Goal: Transaction & Acquisition: Purchase product/service

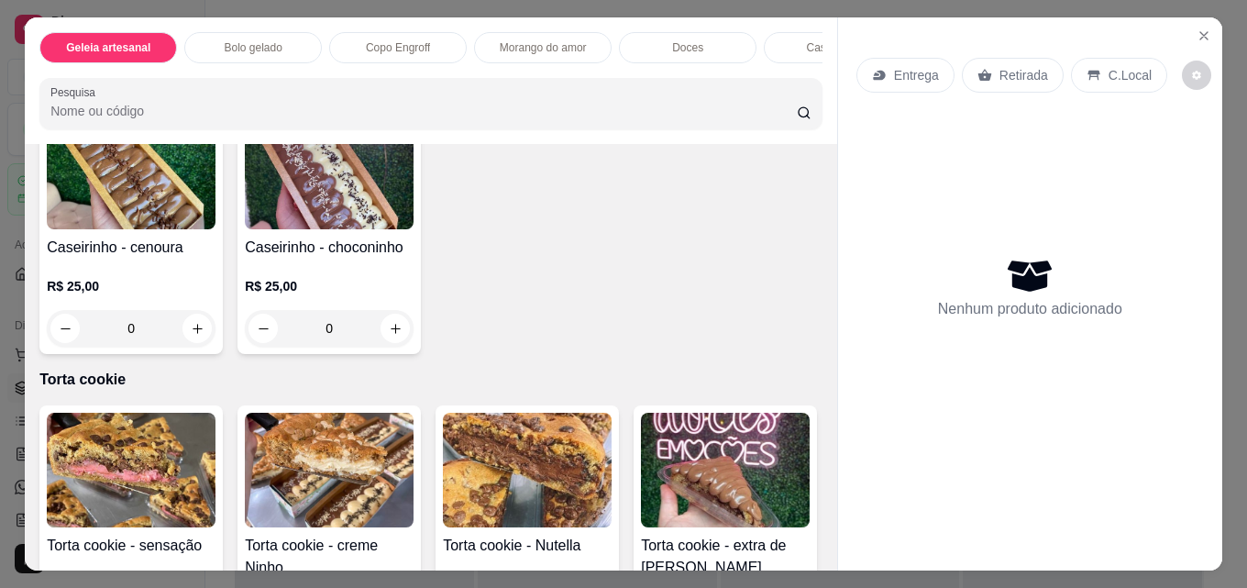
click at [507, 40] on p "Morango do amor" at bounding box center [543, 47] width 87 height 15
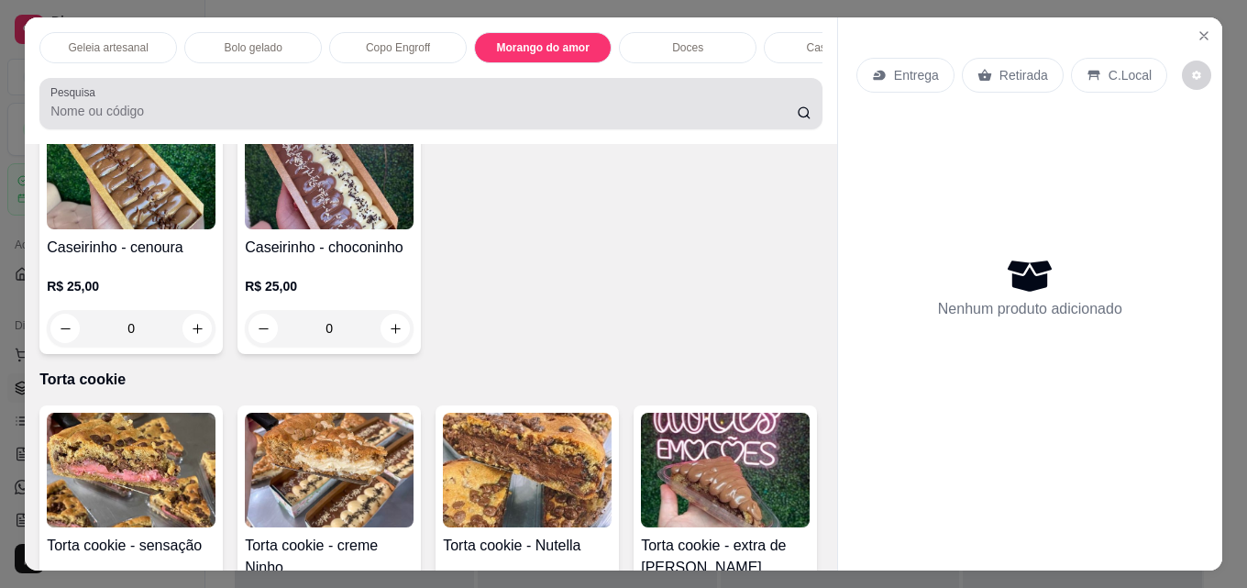
scroll to position [48, 0]
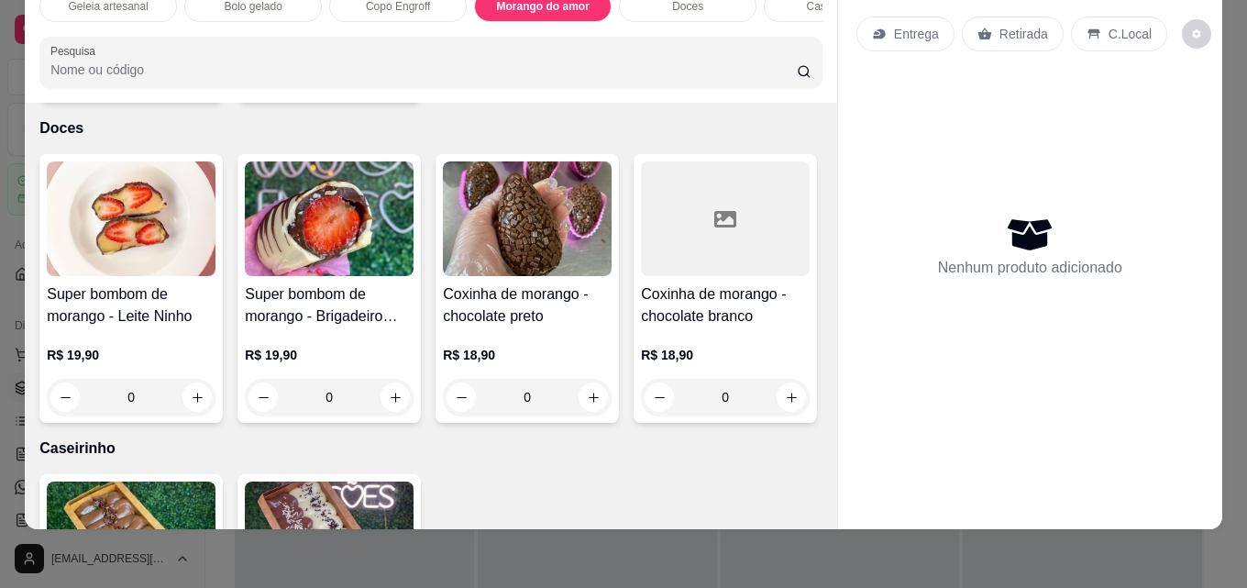
click at [191, 84] on icon "increase-product-quantity" at bounding box center [198, 78] width 14 height 14
type input "1"
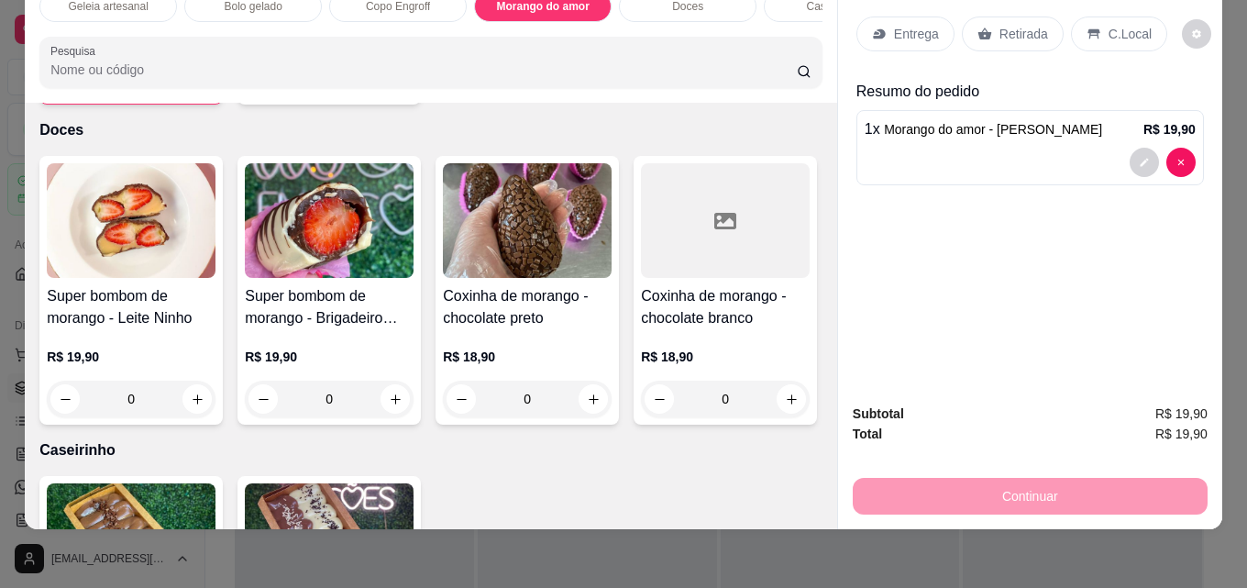
click at [999, 26] on p "Retirada" at bounding box center [1023, 34] width 49 height 18
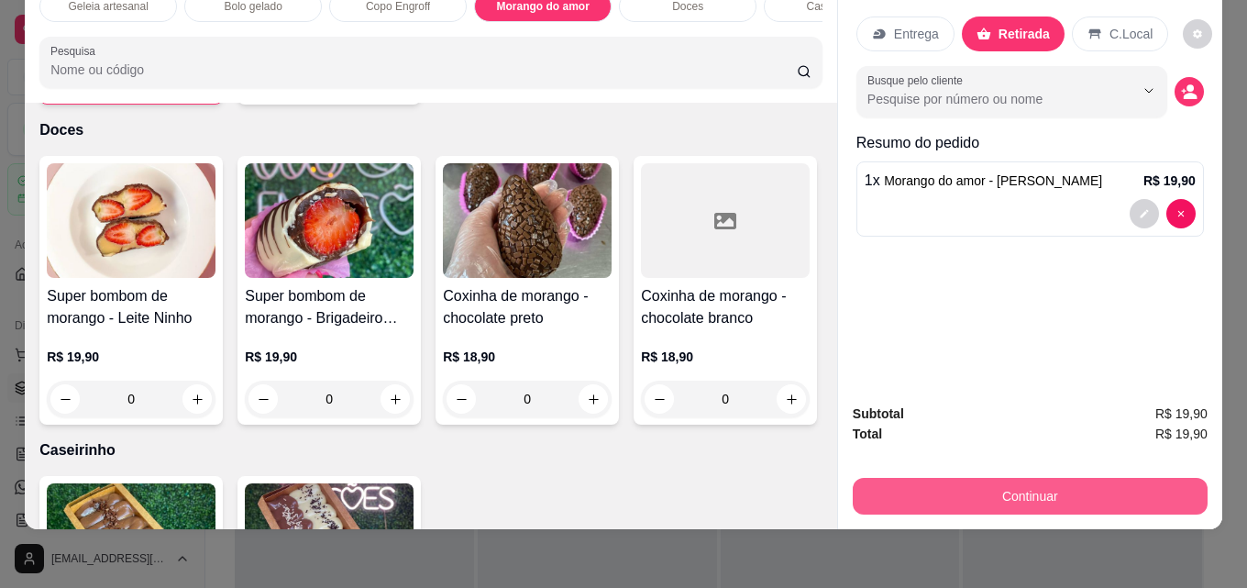
click at [976, 479] on button "Continuar" at bounding box center [1030, 496] width 355 height 37
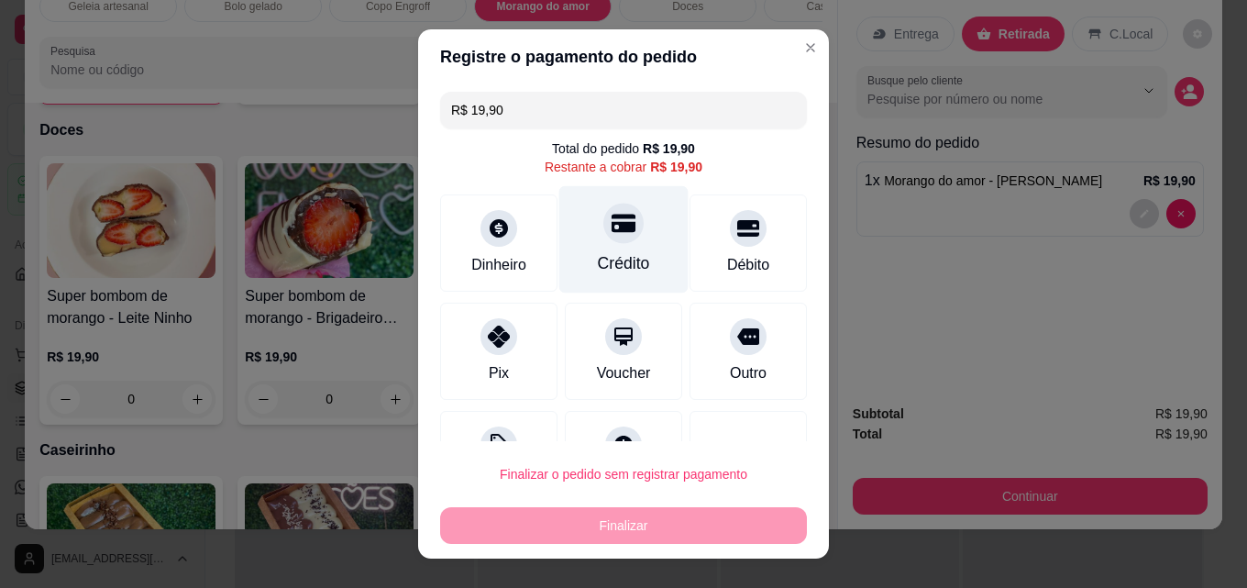
click at [603, 245] on div "Crédito" at bounding box center [623, 239] width 129 height 107
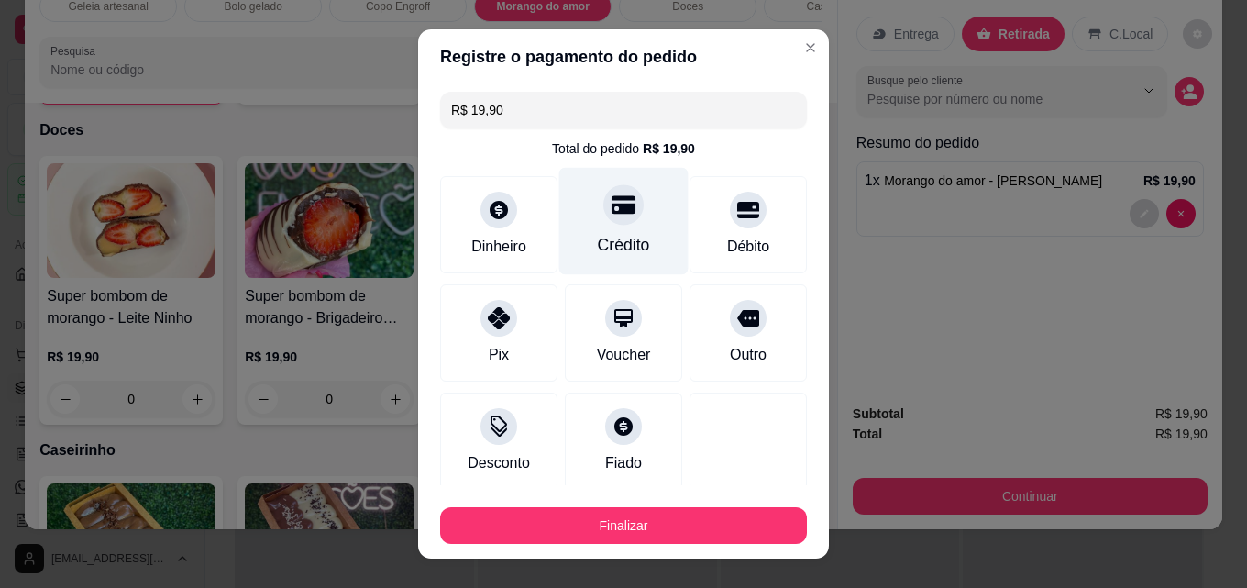
type input "R$ 0,00"
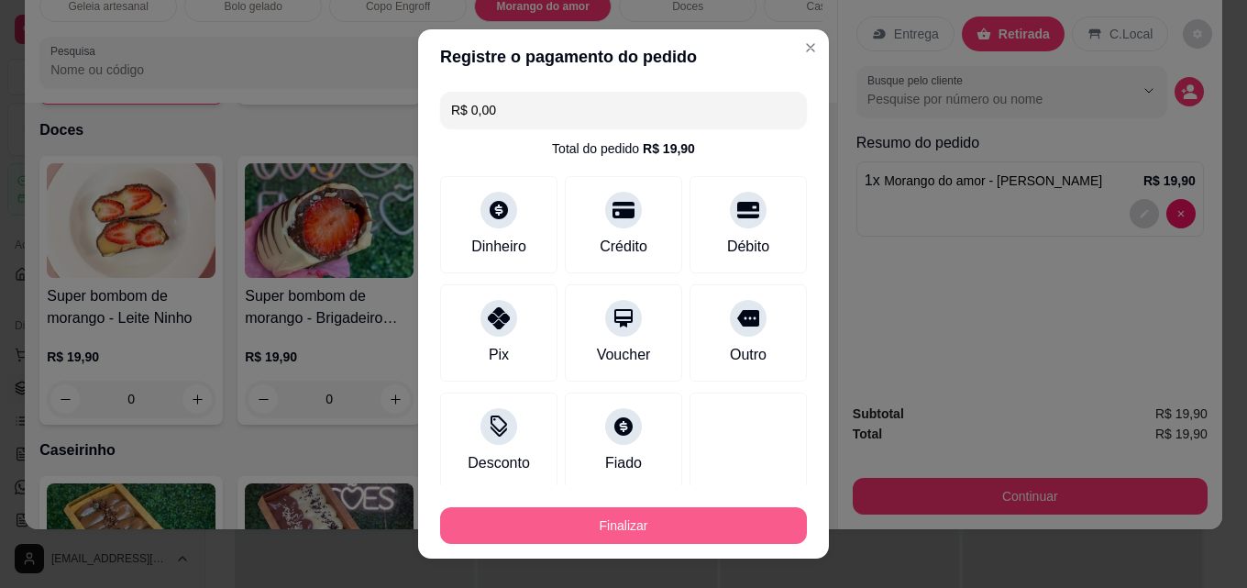
click at [569, 538] on button "Finalizar" at bounding box center [623, 525] width 367 height 37
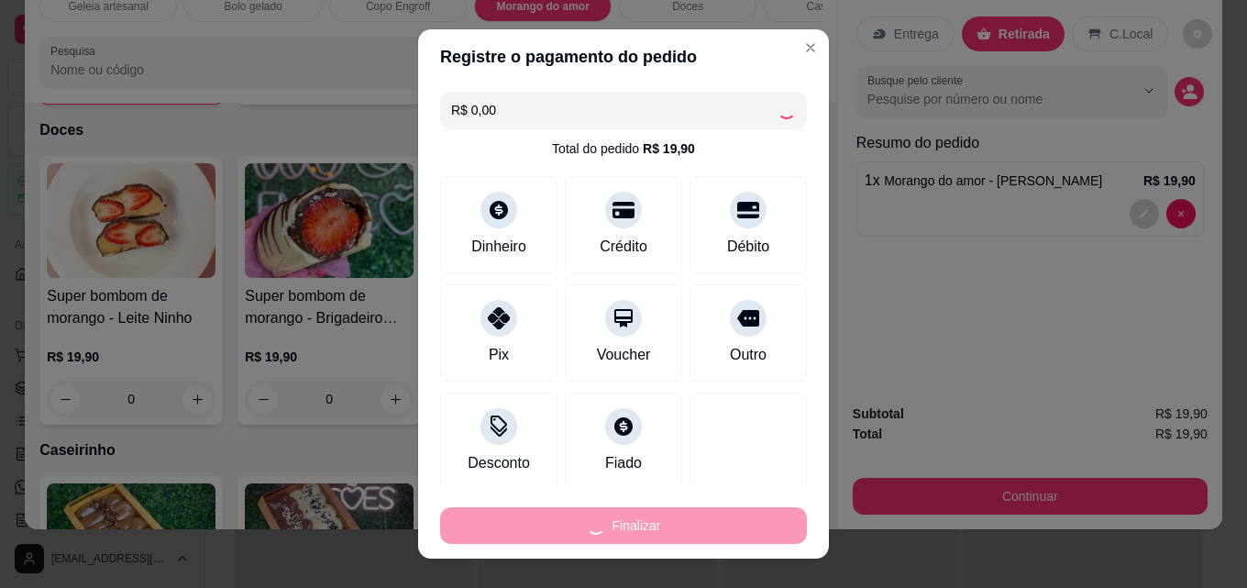
type input "0"
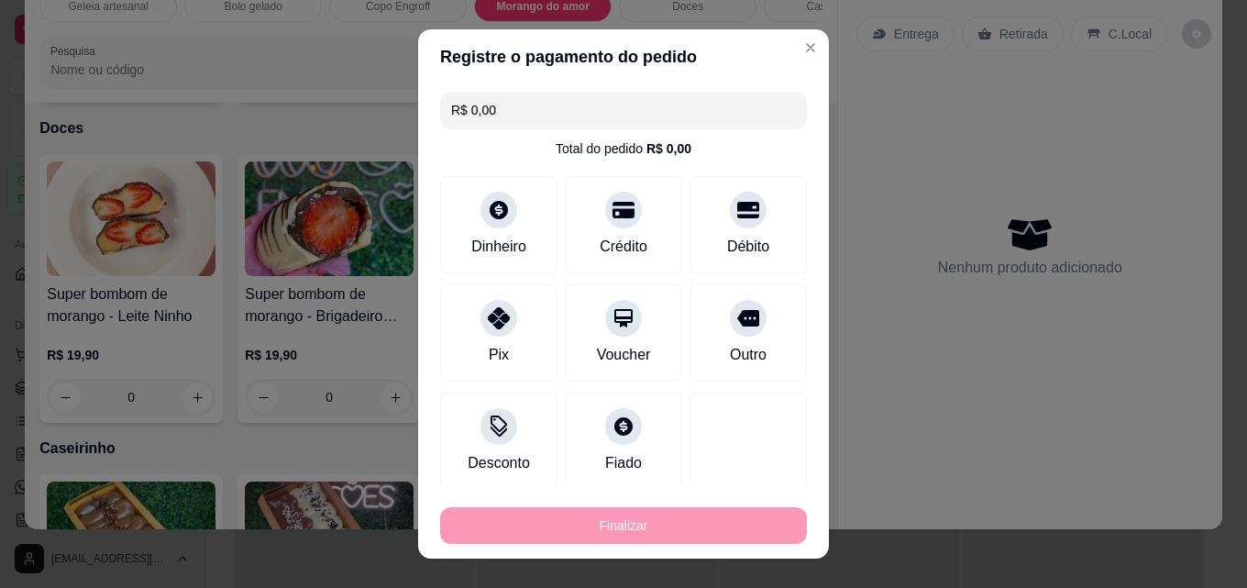
type input "-R$ 19,90"
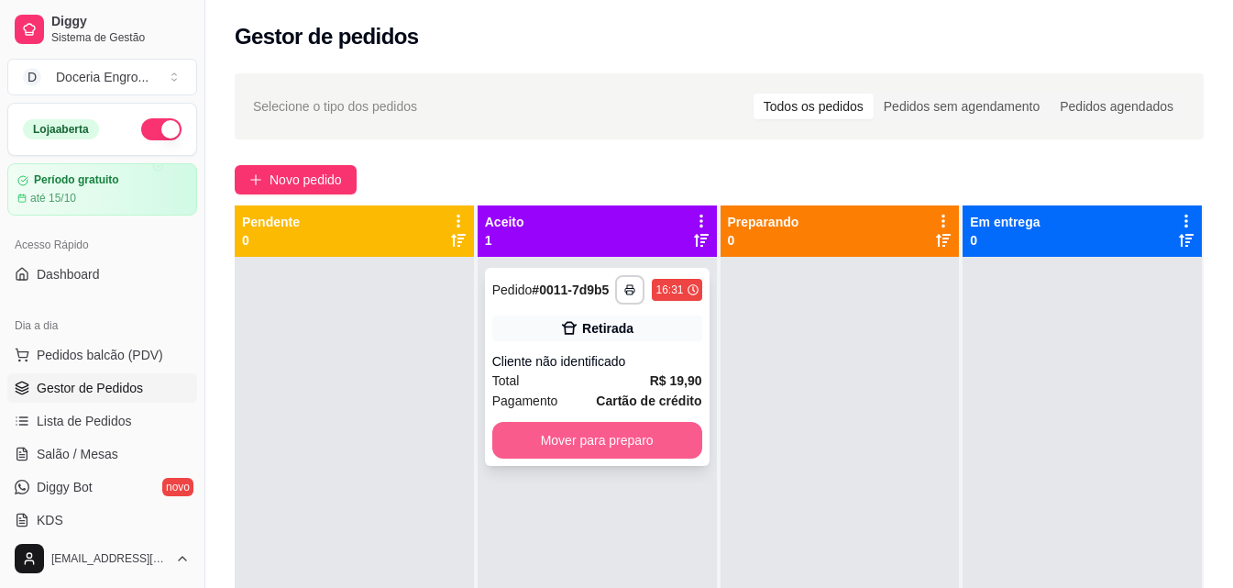
click at [673, 454] on button "Mover para preparo" at bounding box center [597, 440] width 210 height 37
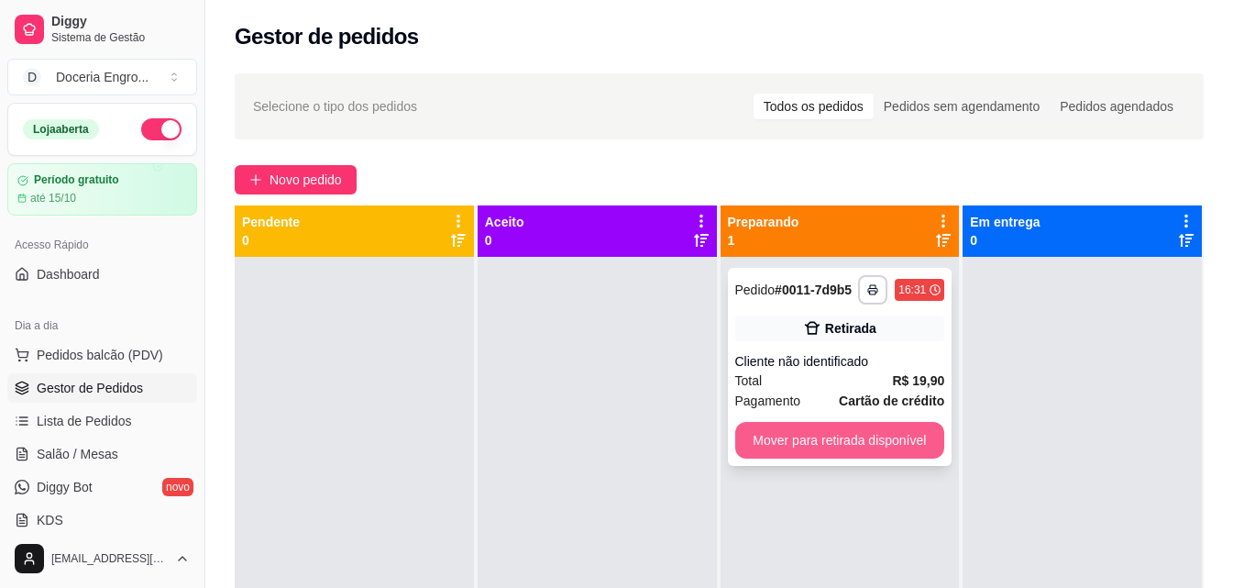
click at [857, 437] on button "Mover para retirada disponível" at bounding box center [840, 440] width 210 height 37
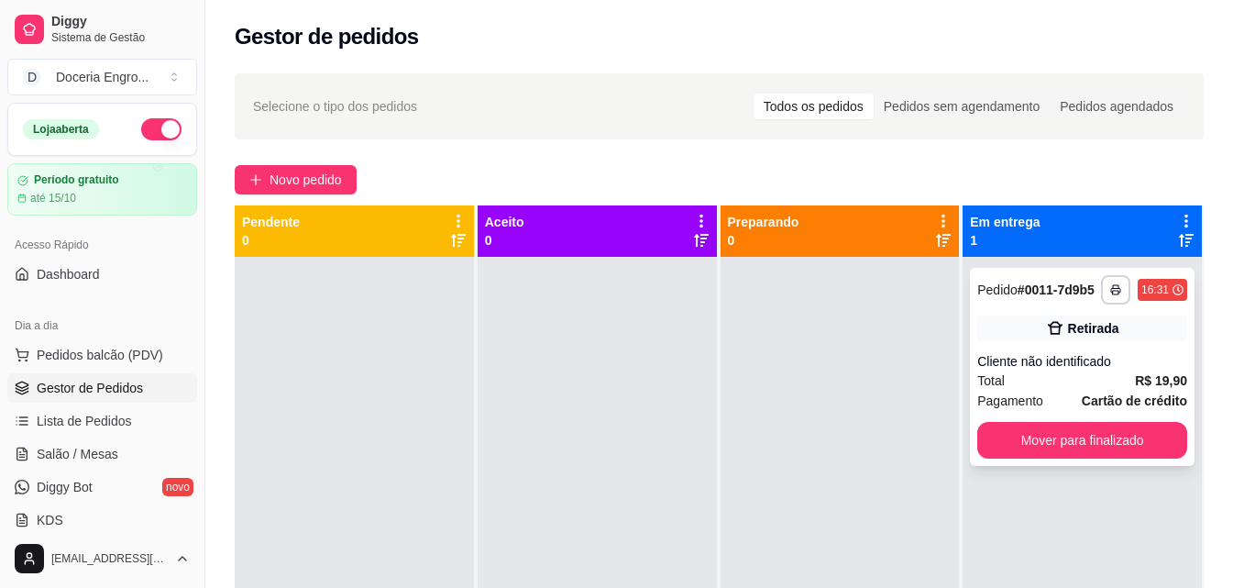
click at [1045, 458] on div "**********" at bounding box center [1082, 367] width 225 height 198
click at [1084, 444] on button "Mover para finalizado" at bounding box center [1083, 441] width 204 height 36
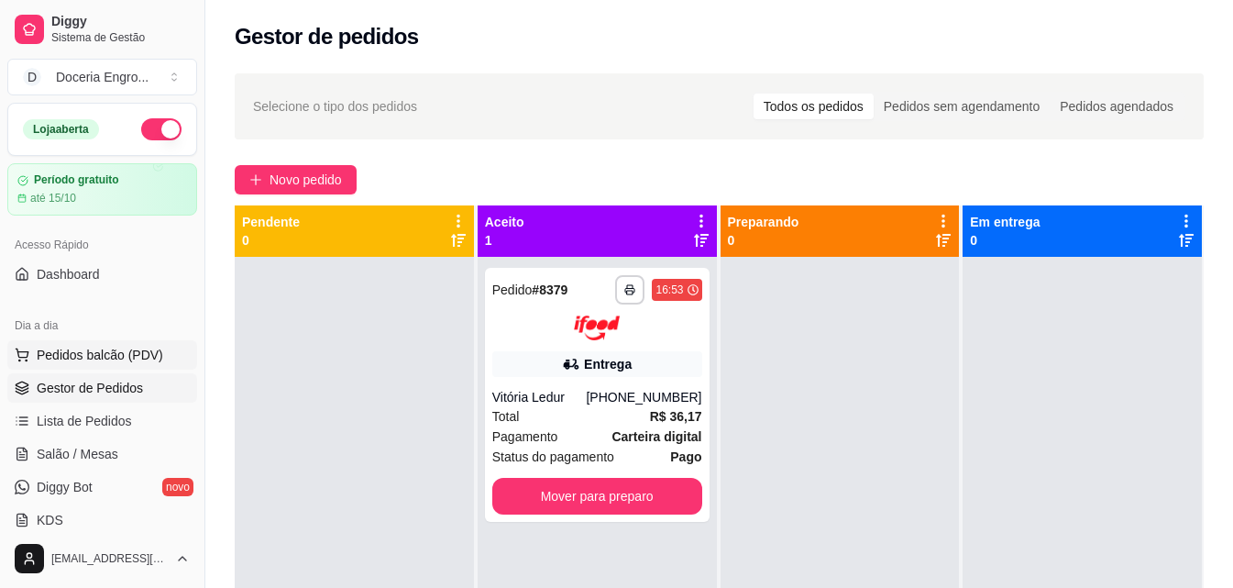
click at [124, 357] on span "Pedidos balcão (PDV)" at bounding box center [100, 355] width 127 height 18
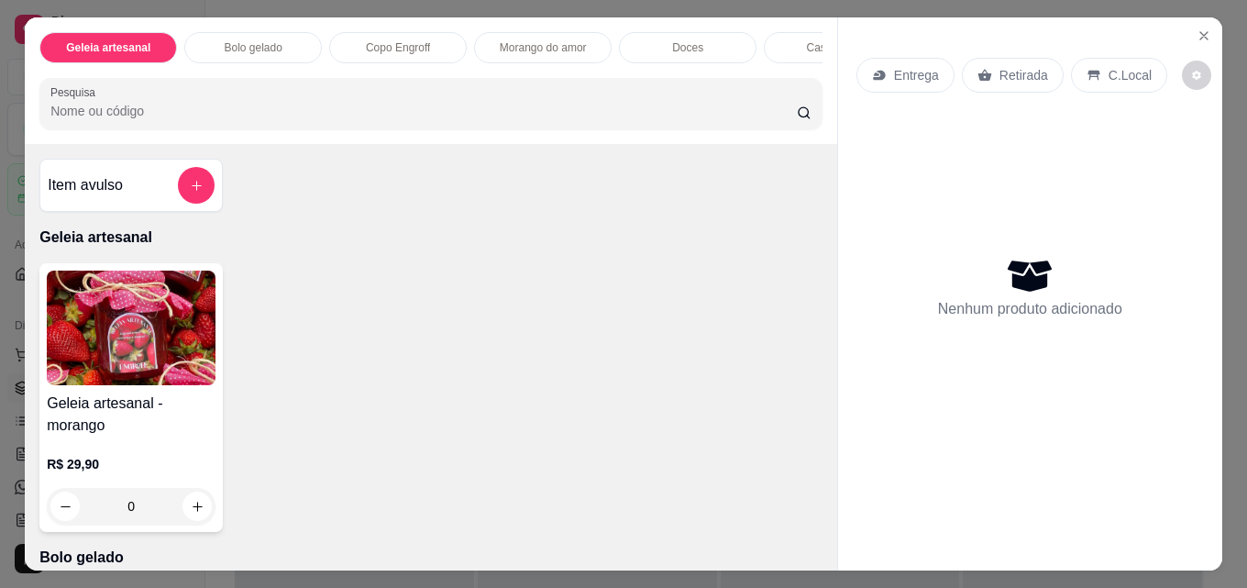
click at [420, 40] on p "Copo Engroff" at bounding box center [398, 47] width 65 height 15
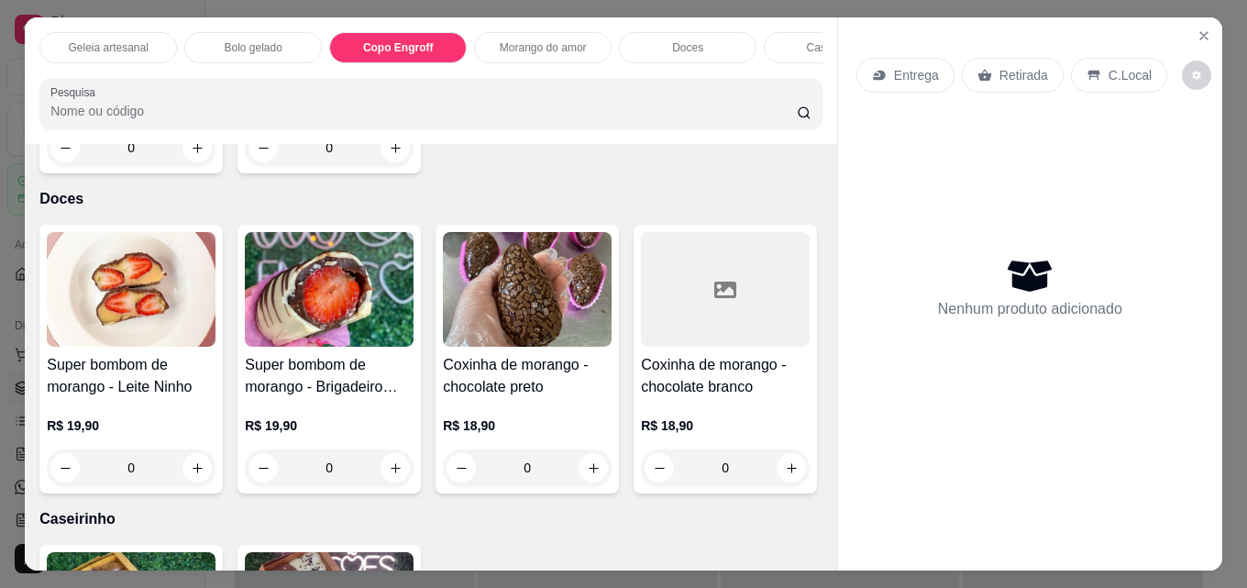
scroll to position [1558, 0]
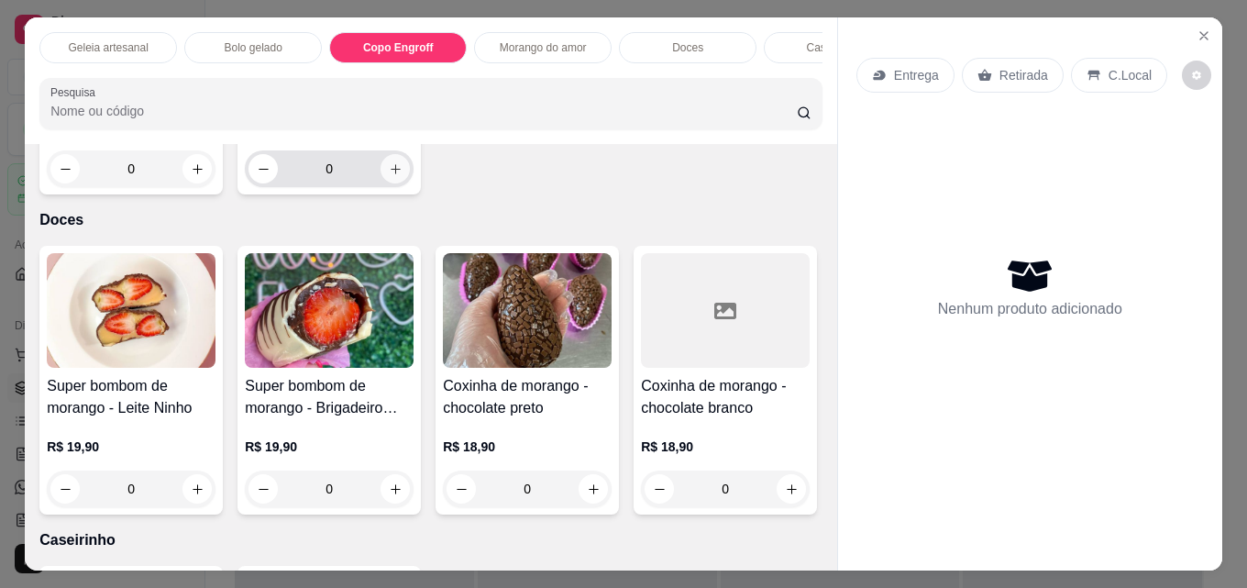
click at [390, 176] on icon "increase-product-quantity" at bounding box center [396, 169] width 14 height 14
type input "1"
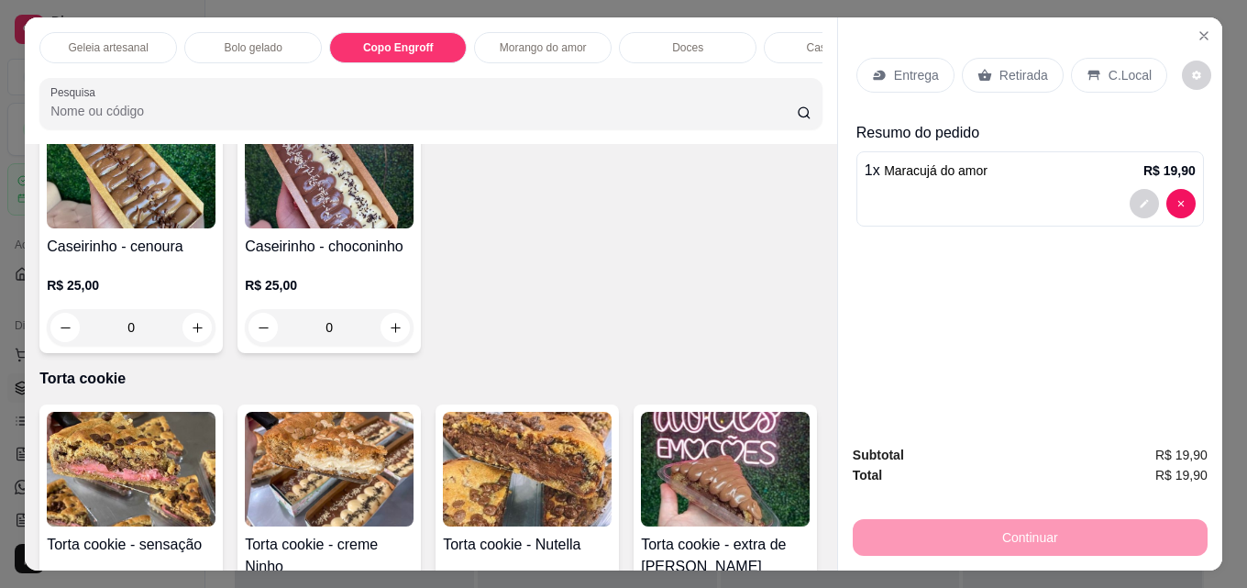
scroll to position [2017, 0]
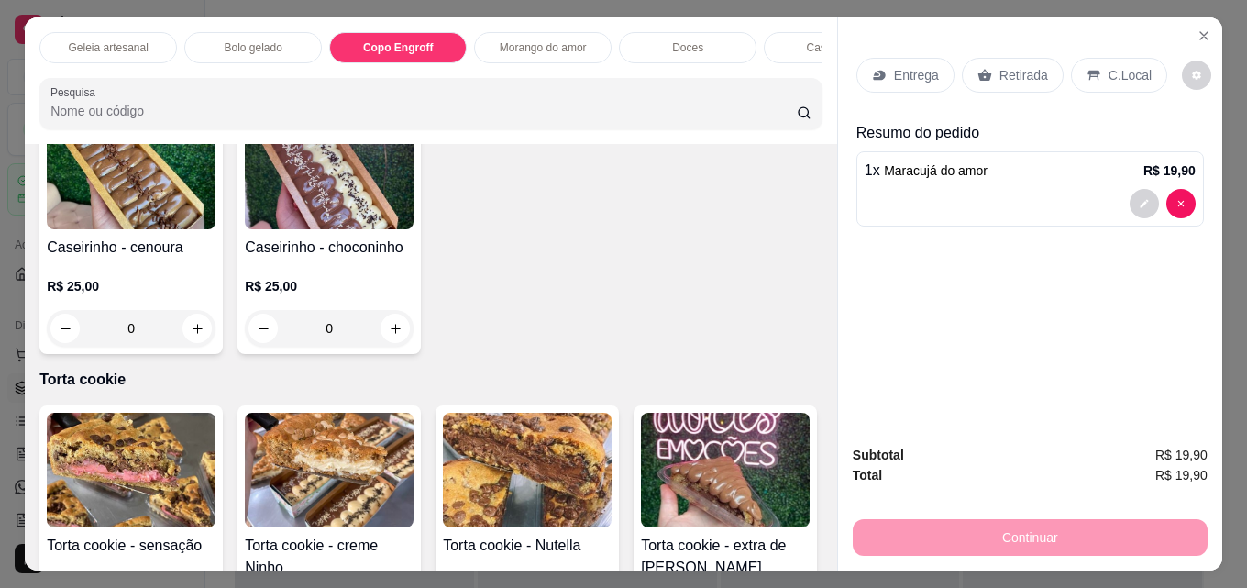
click at [587, 38] on icon "increase-product-quantity" at bounding box center [594, 31] width 14 height 14
type input "1"
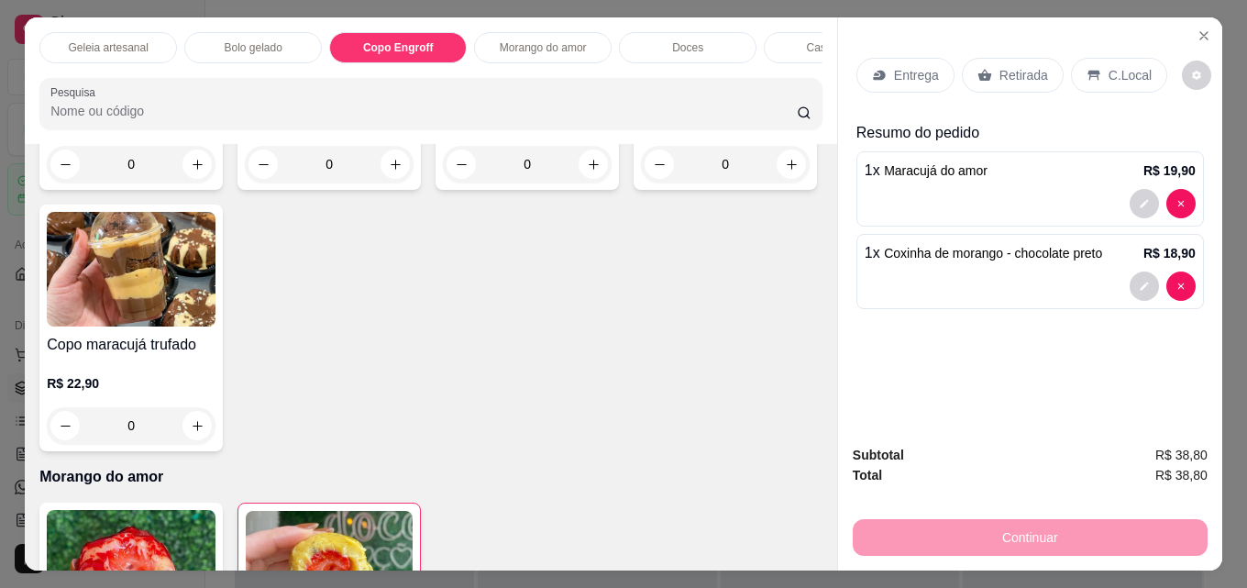
scroll to position [1164, 0]
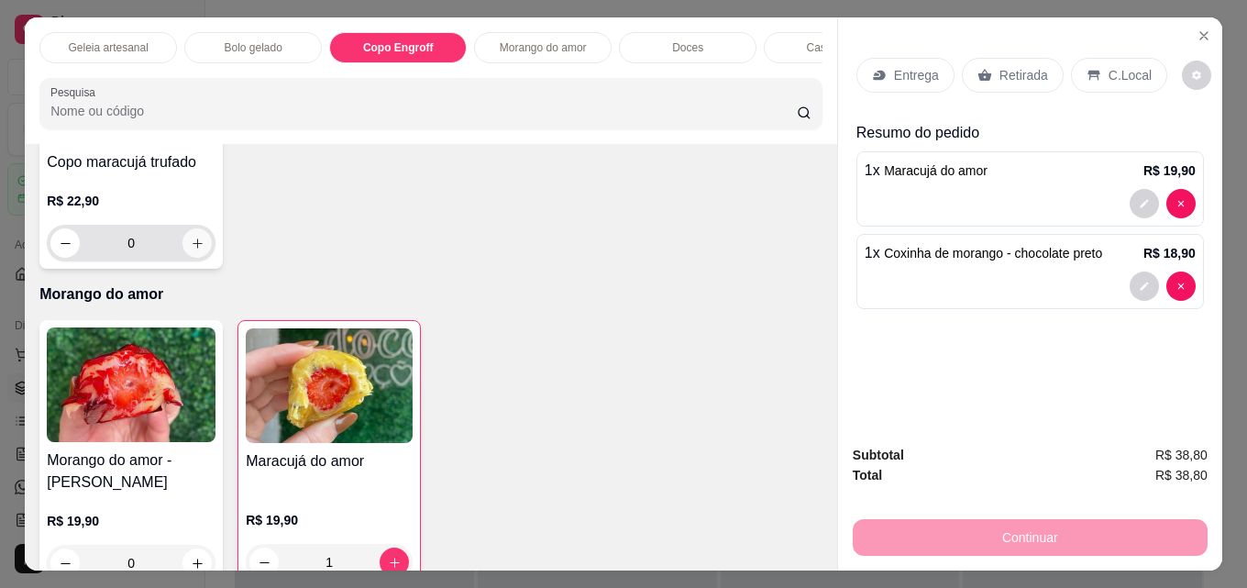
click at [204, 250] on icon "increase-product-quantity" at bounding box center [198, 244] width 14 height 14
type input "1"
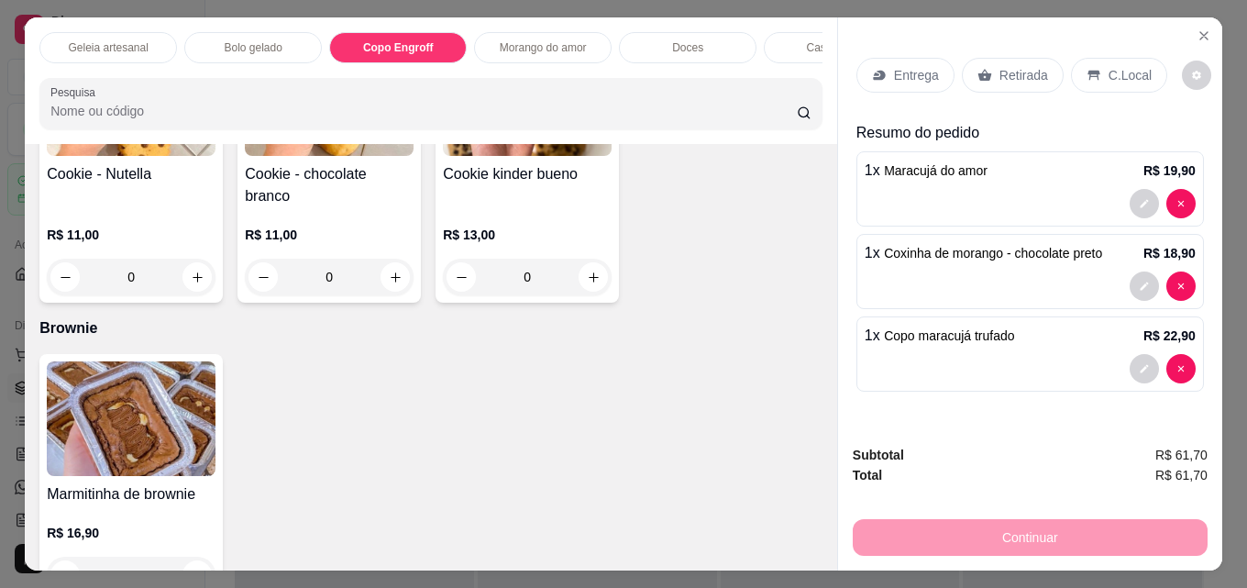
scroll to position [2998, 0]
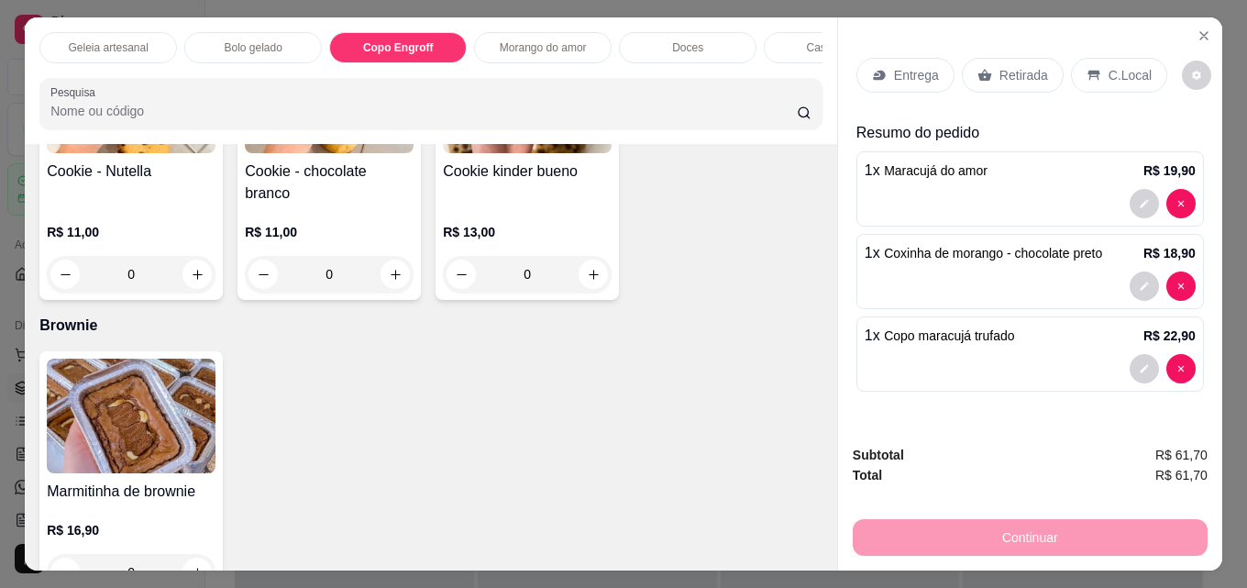
click at [999, 66] on p "Retirada" at bounding box center [1023, 75] width 49 height 18
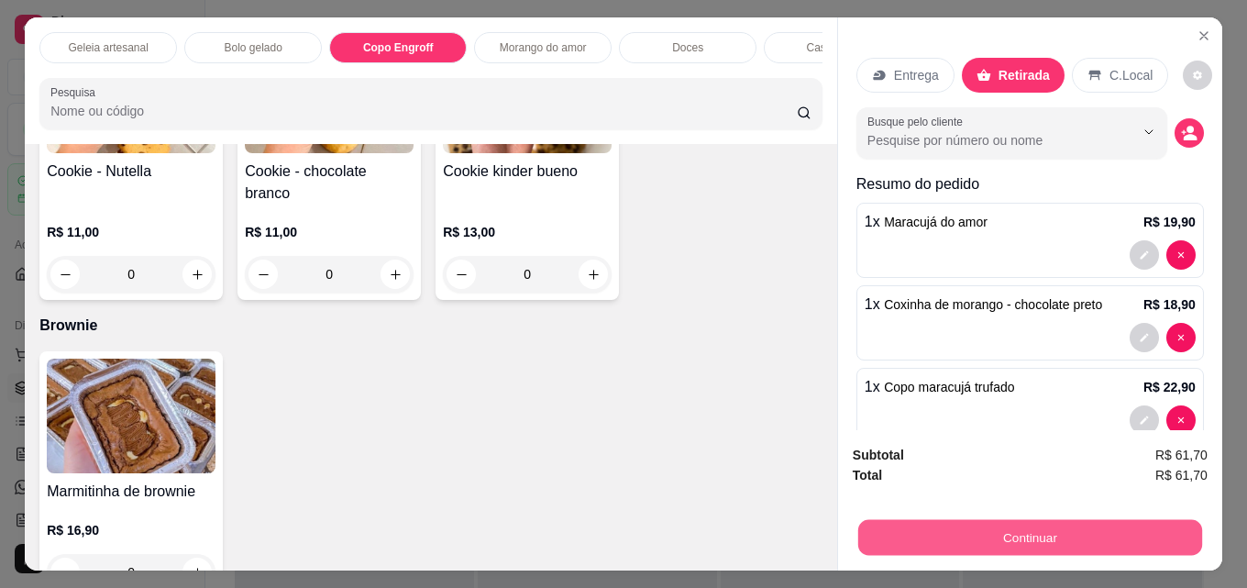
click at [963, 537] on button "Continuar" at bounding box center [1030, 537] width 344 height 36
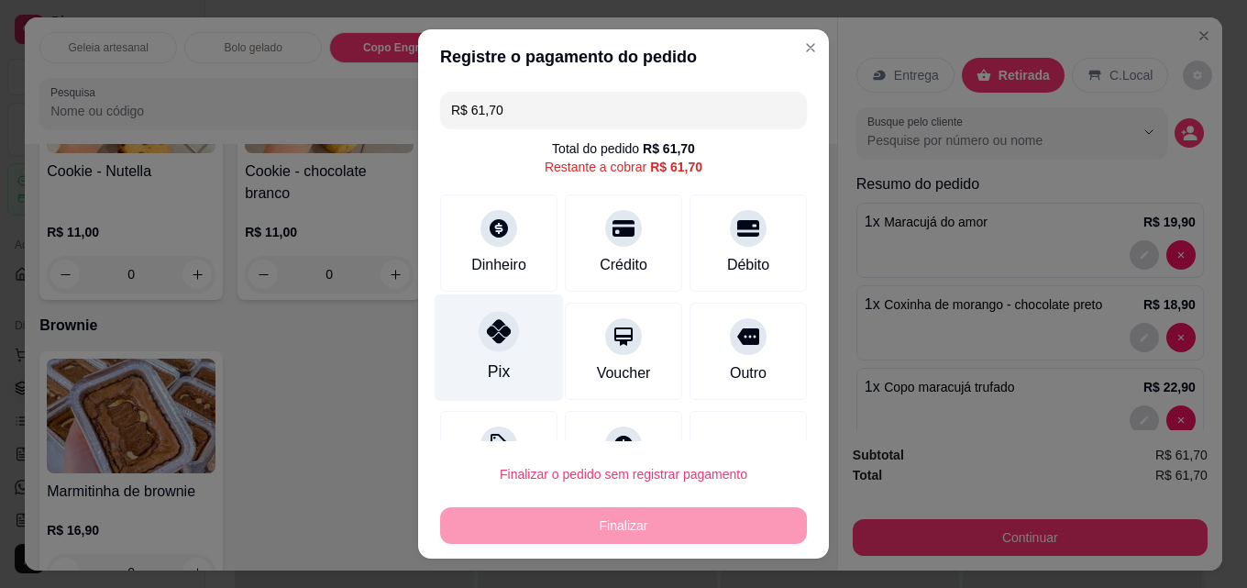
click at [497, 350] on div "Pix" at bounding box center [499, 347] width 129 height 107
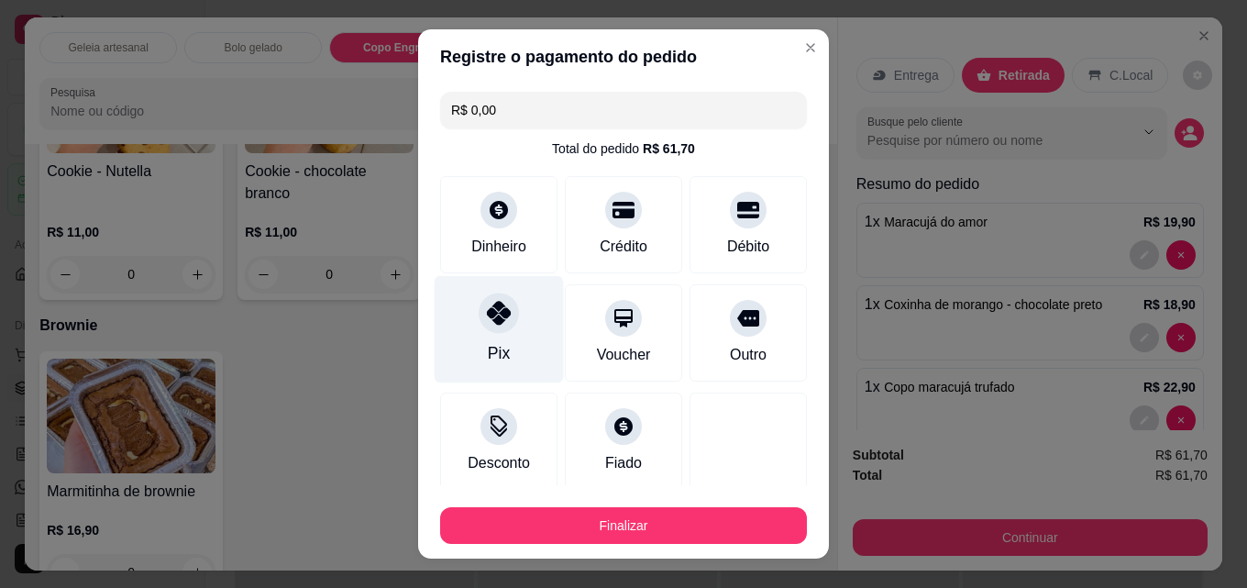
type input "R$ 0,00"
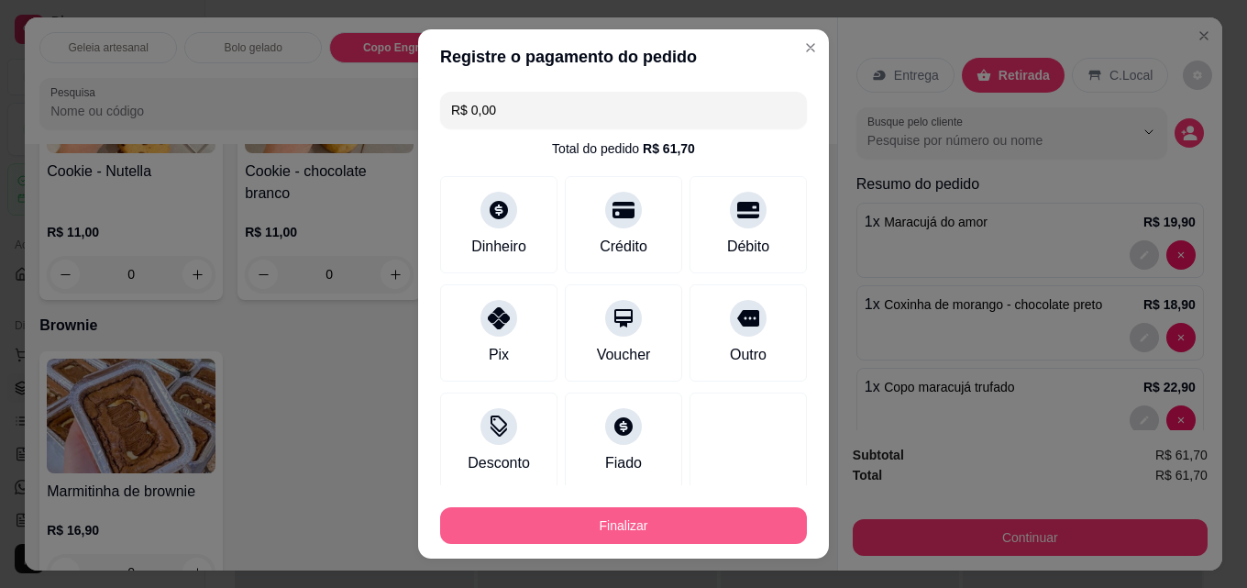
click at [574, 515] on button "Finalizar" at bounding box center [623, 525] width 367 height 37
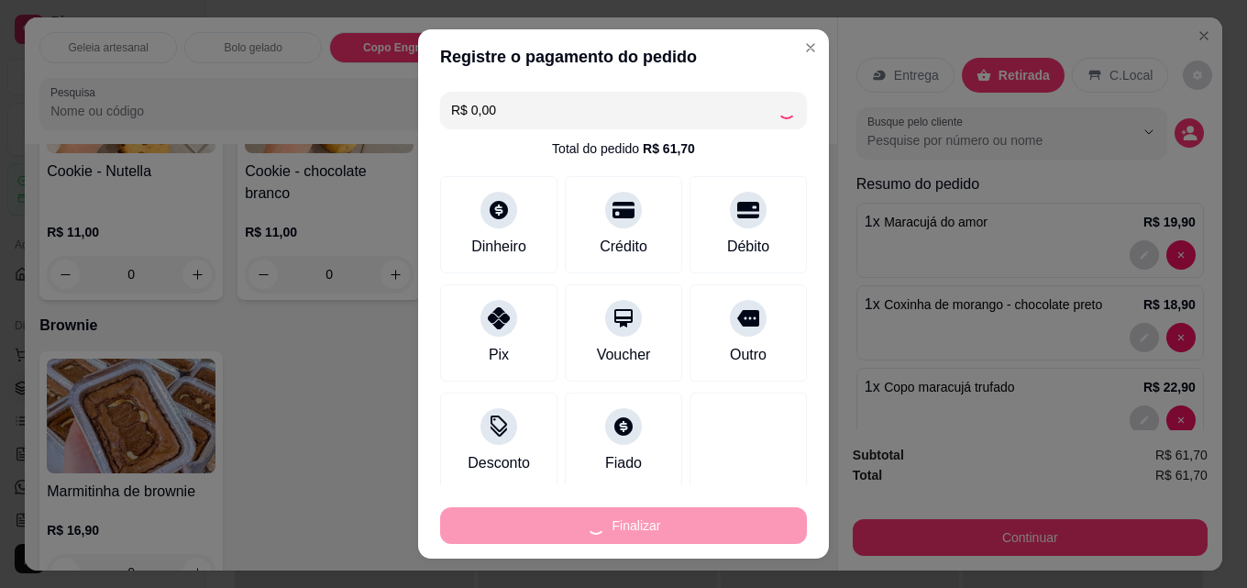
type input "0"
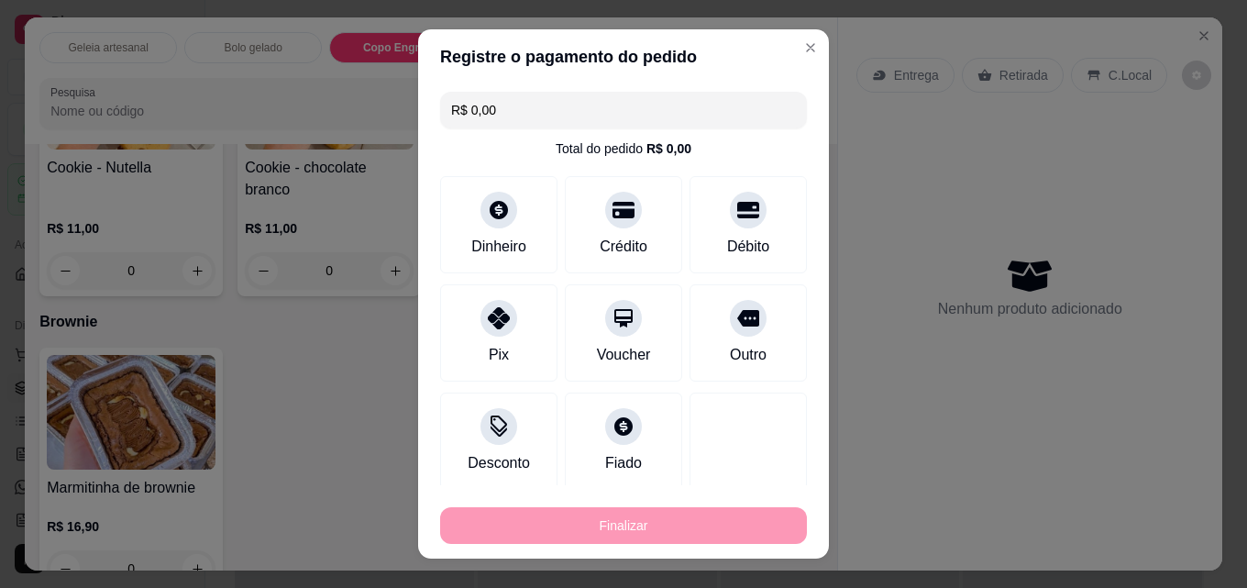
type input "-R$ 61,70"
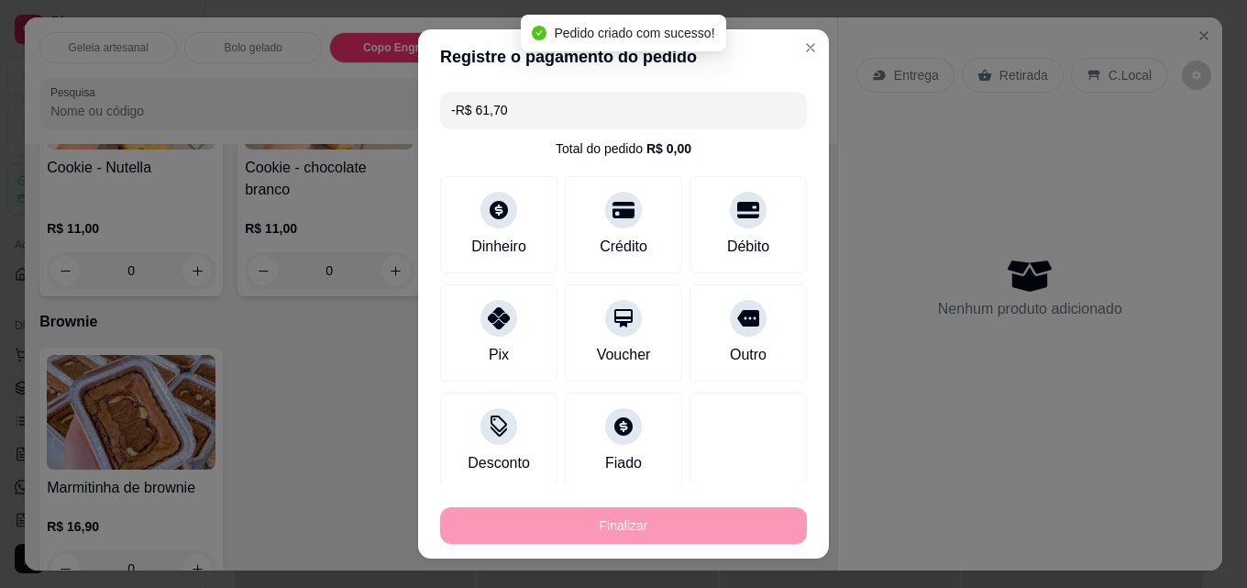
scroll to position [2996, 0]
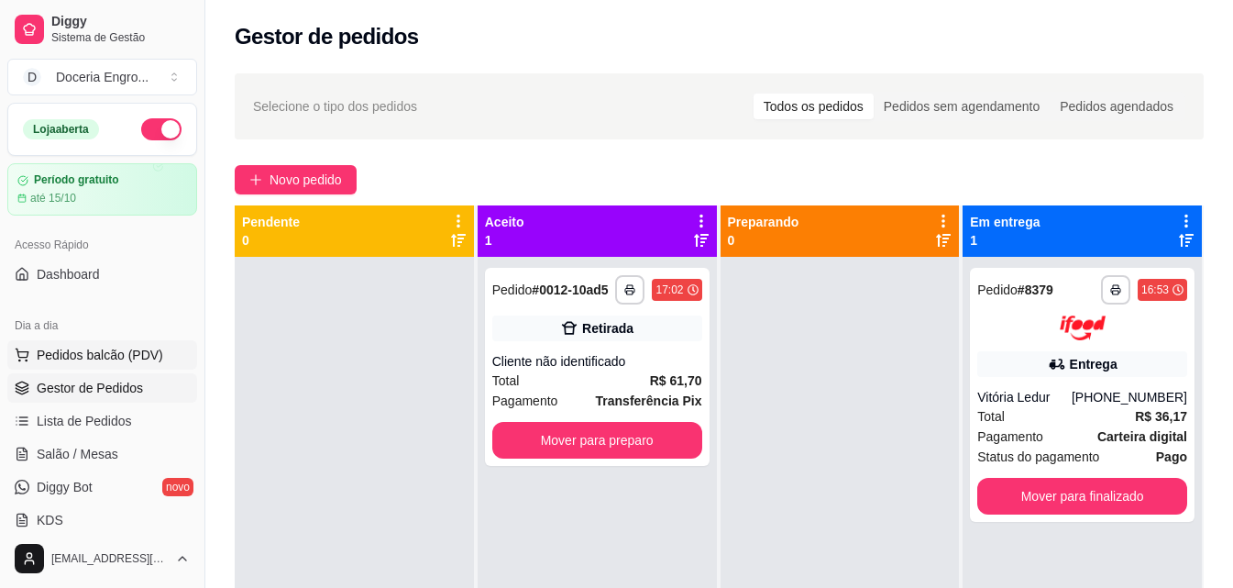
click at [124, 360] on span "Pedidos balcão (PDV)" at bounding box center [100, 355] width 127 height 18
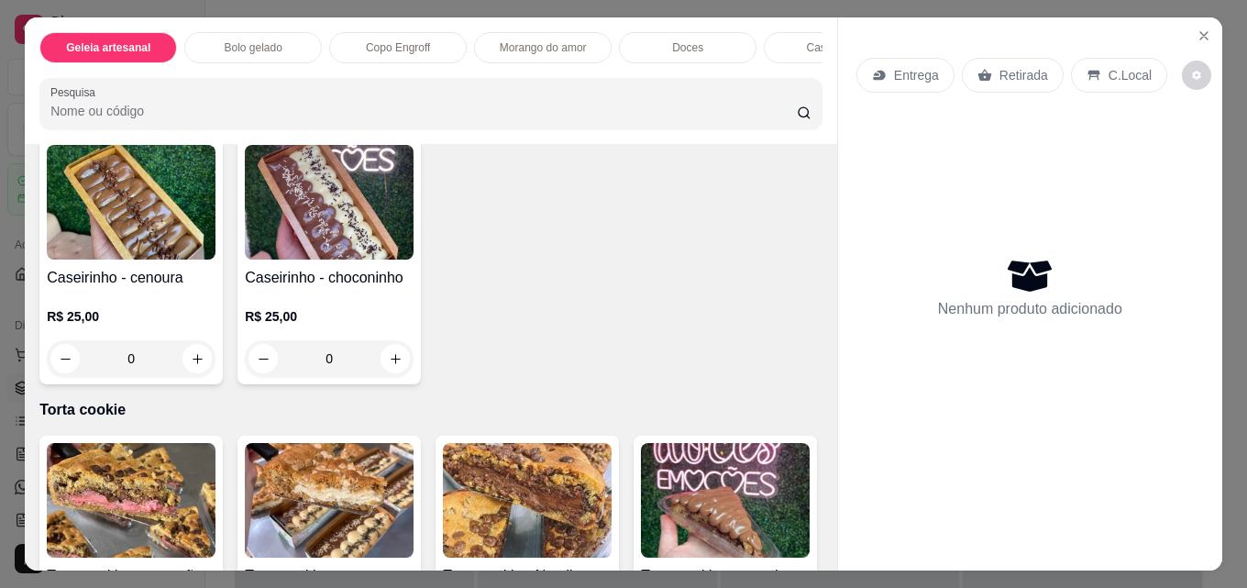
scroll to position [1941, 0]
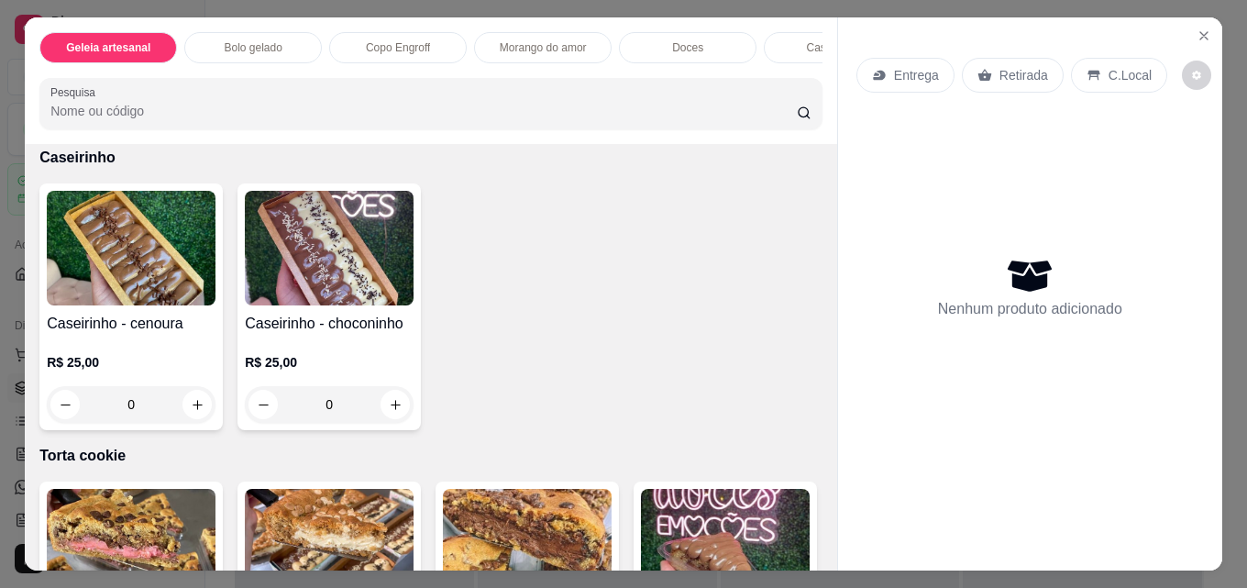
click at [194, 112] on icon "increase-product-quantity" at bounding box center [198, 107] width 10 height 10
type input "1"
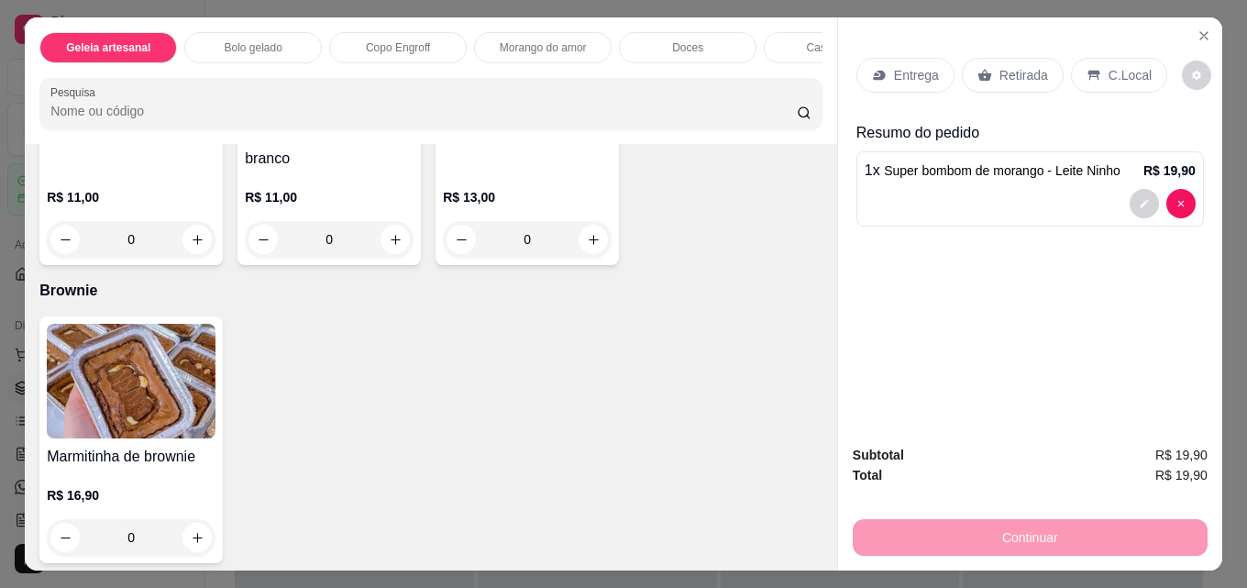
scroll to position [3043, 0]
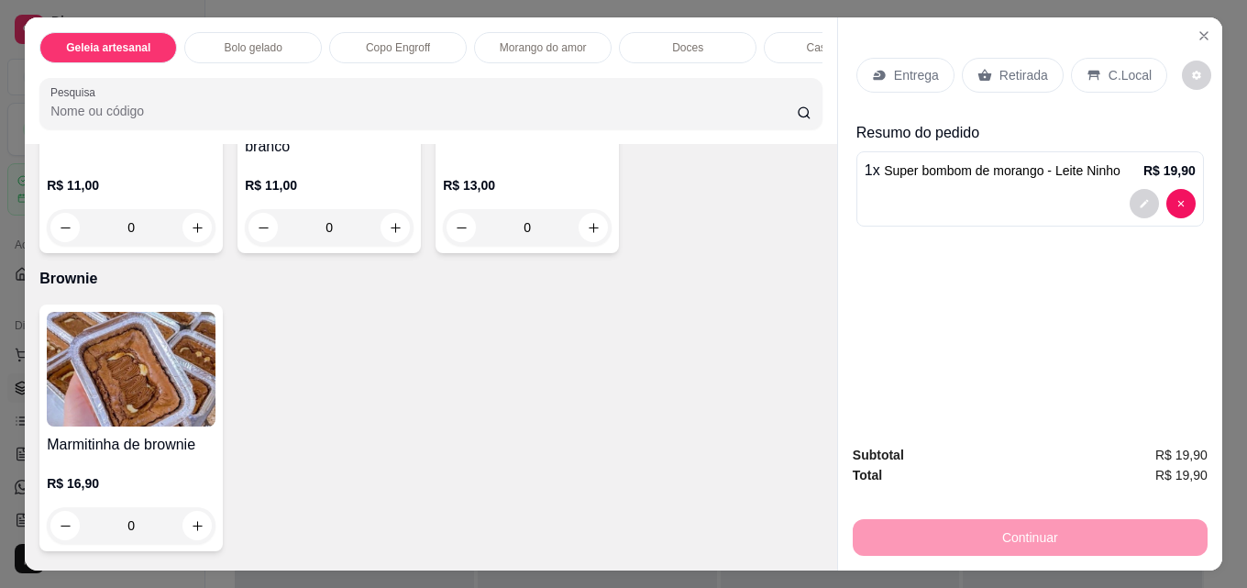
type input "1"
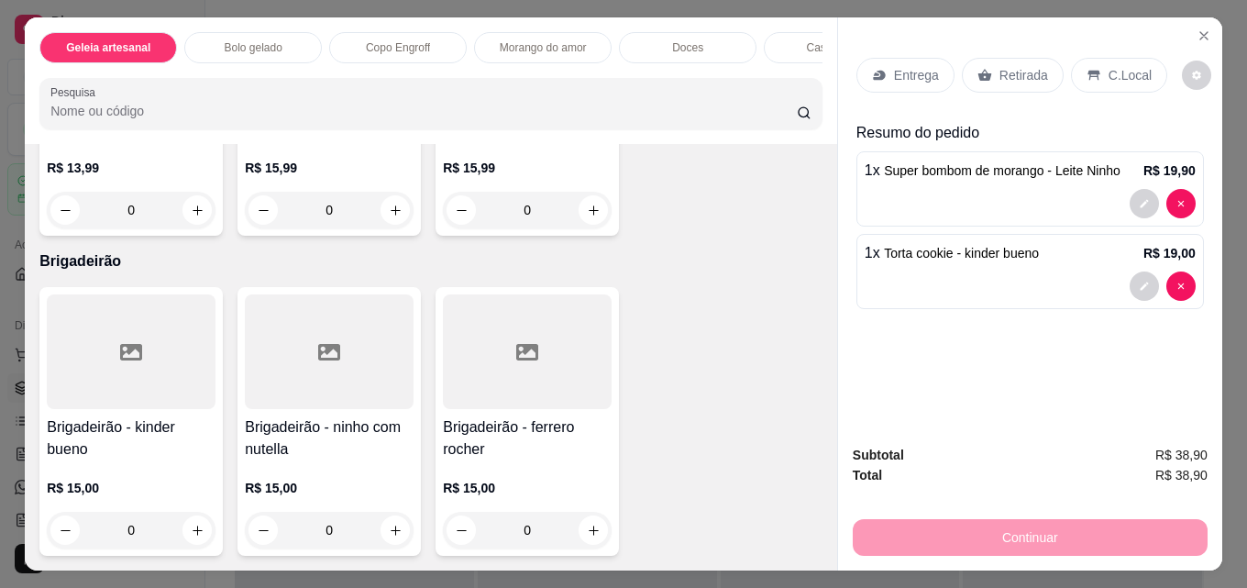
scroll to position [4134, 0]
click at [391, 217] on icon "increase-product-quantity" at bounding box center [396, 211] width 14 height 14
type input "1"
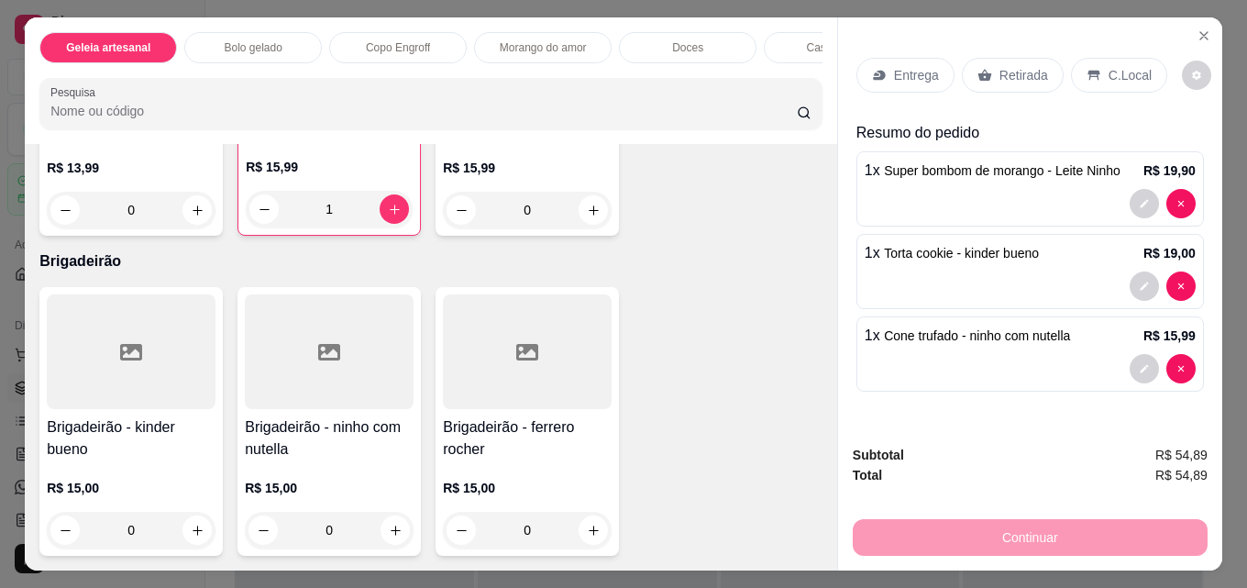
click at [999, 77] on p "Retirada" at bounding box center [1023, 75] width 49 height 18
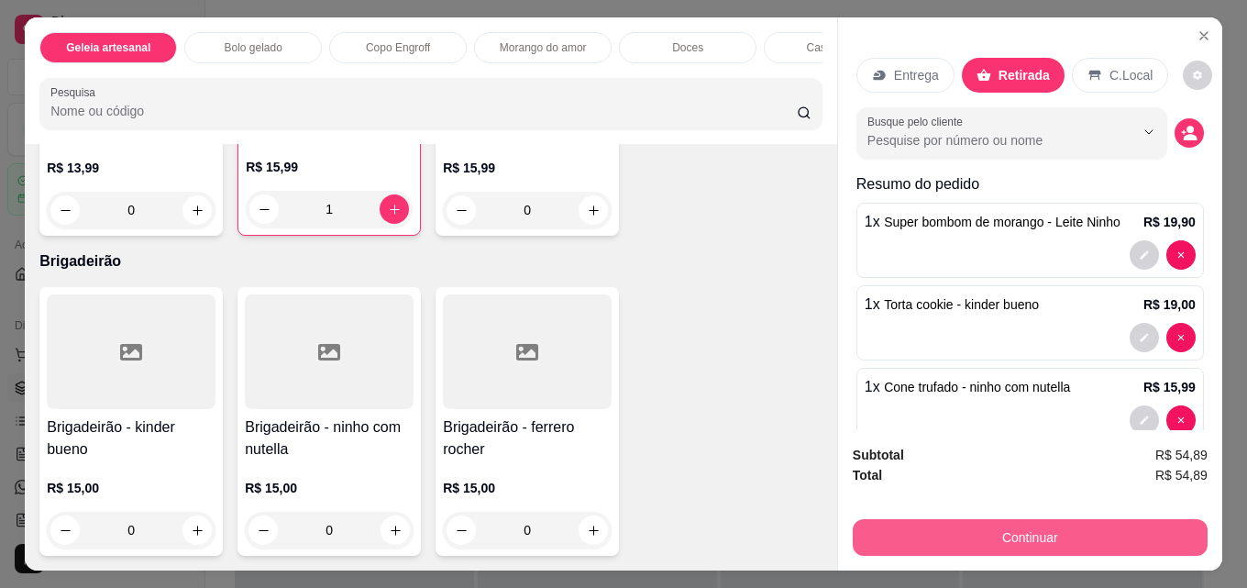
click at [1007, 535] on button "Continuar" at bounding box center [1030, 537] width 355 height 37
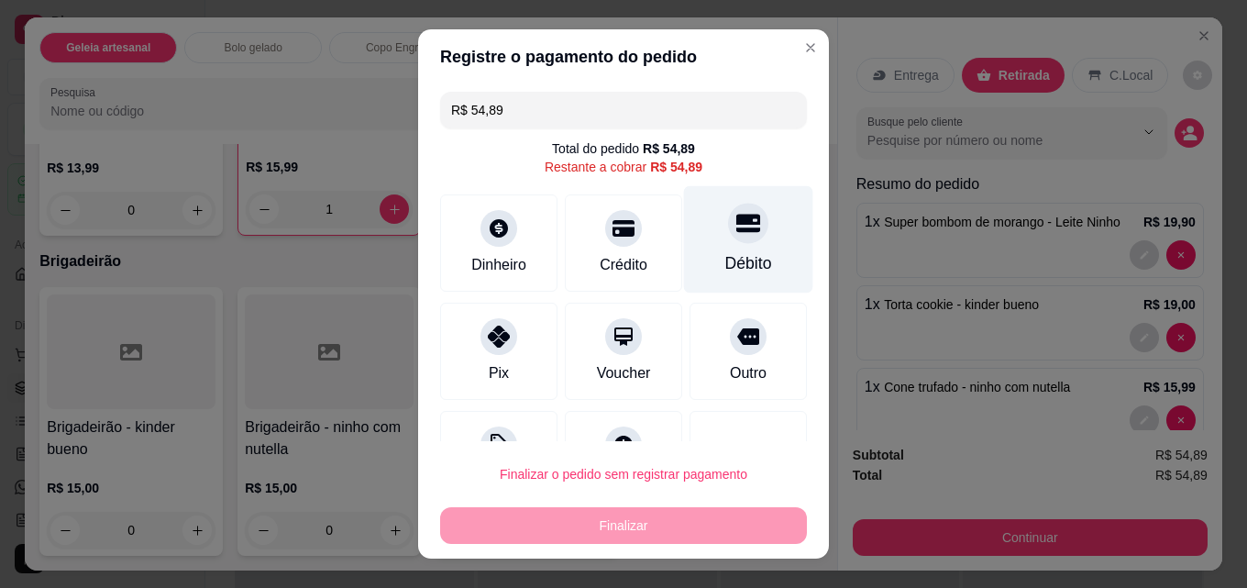
click at [725, 251] on div "Débito" at bounding box center [748, 263] width 47 height 24
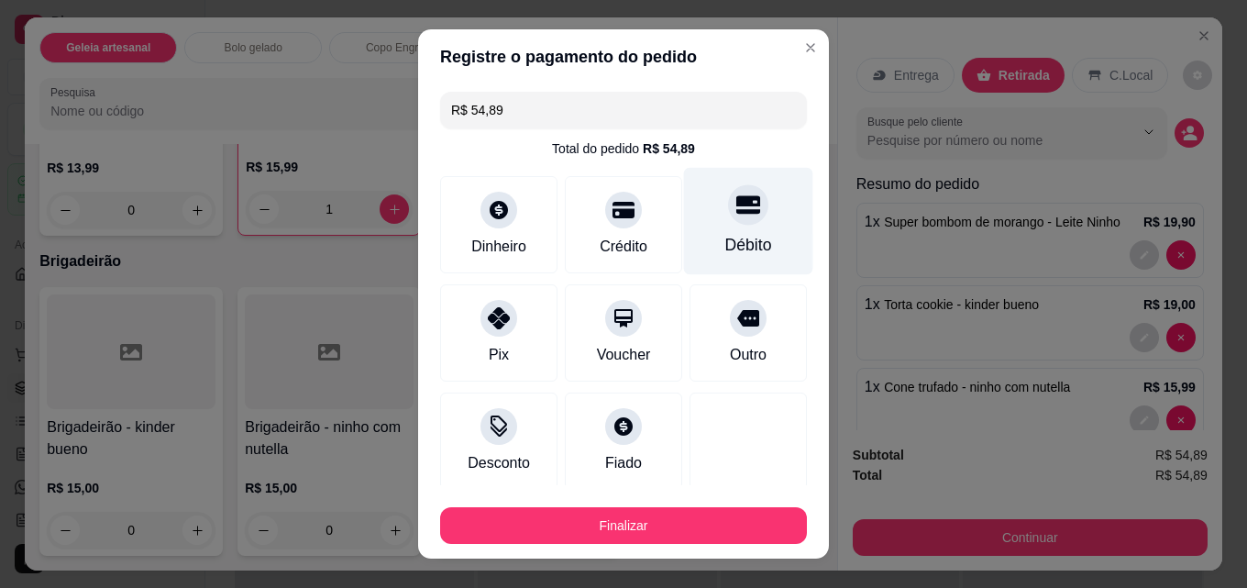
type input "R$ 0,00"
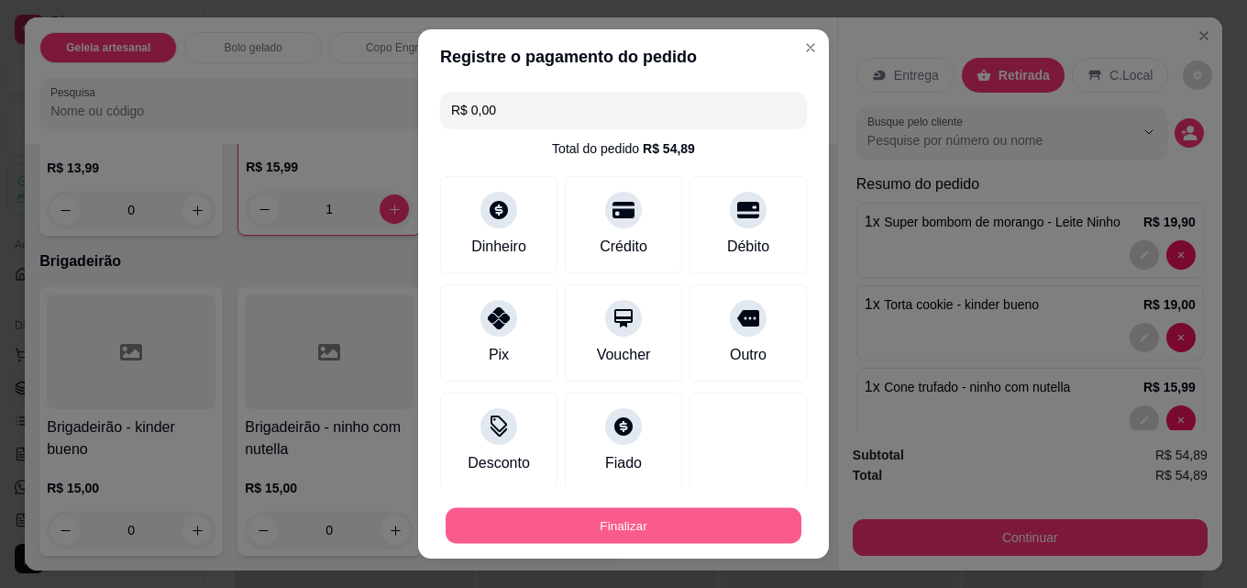
click at [592, 531] on button "Finalizar" at bounding box center [624, 526] width 356 height 36
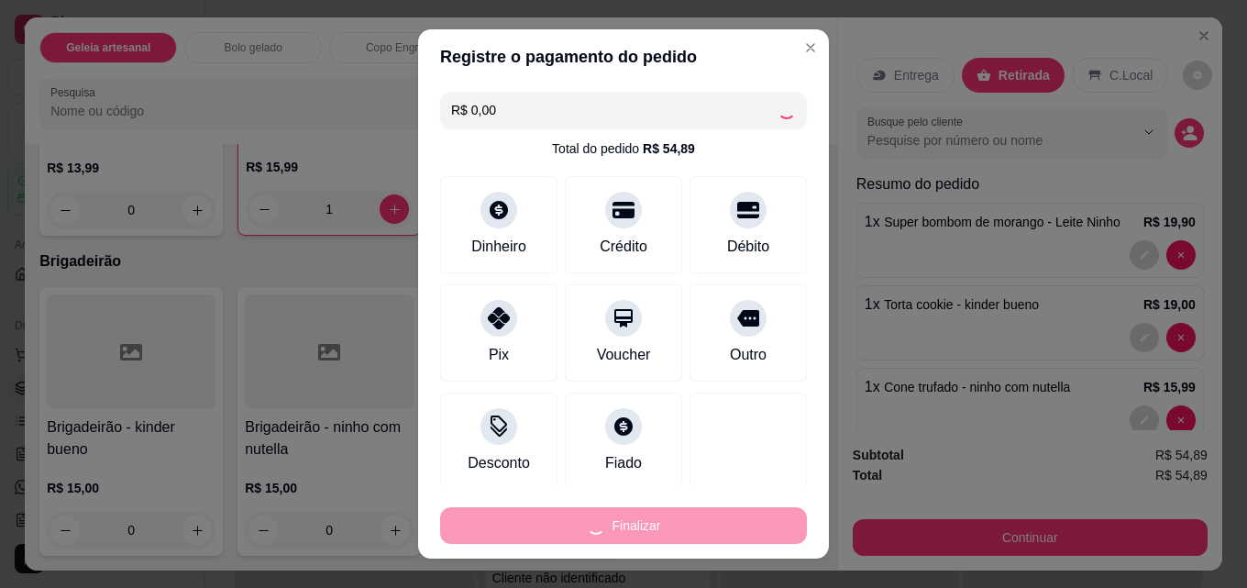
type input "0"
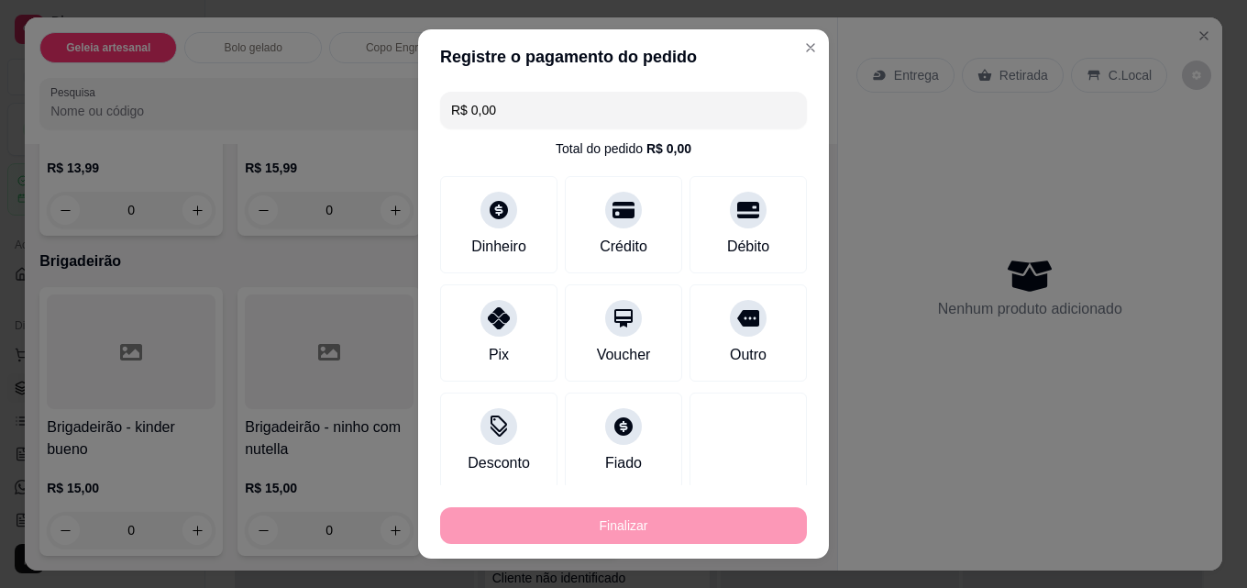
type input "-R$ 54,89"
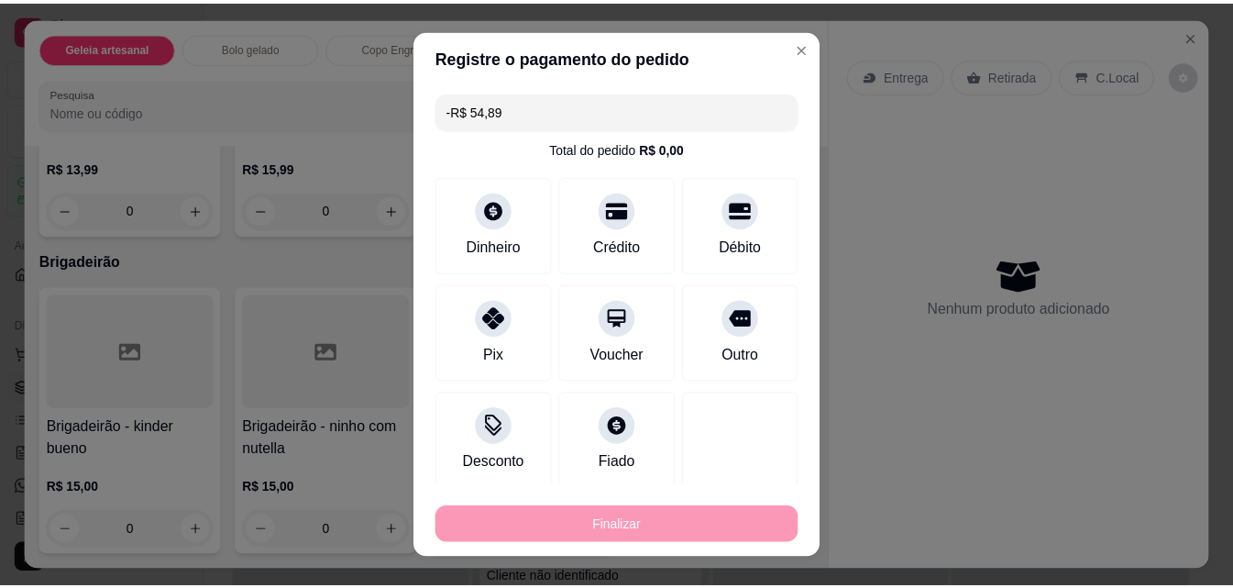
scroll to position [4131, 0]
